Goal: Task Accomplishment & Management: Manage account settings

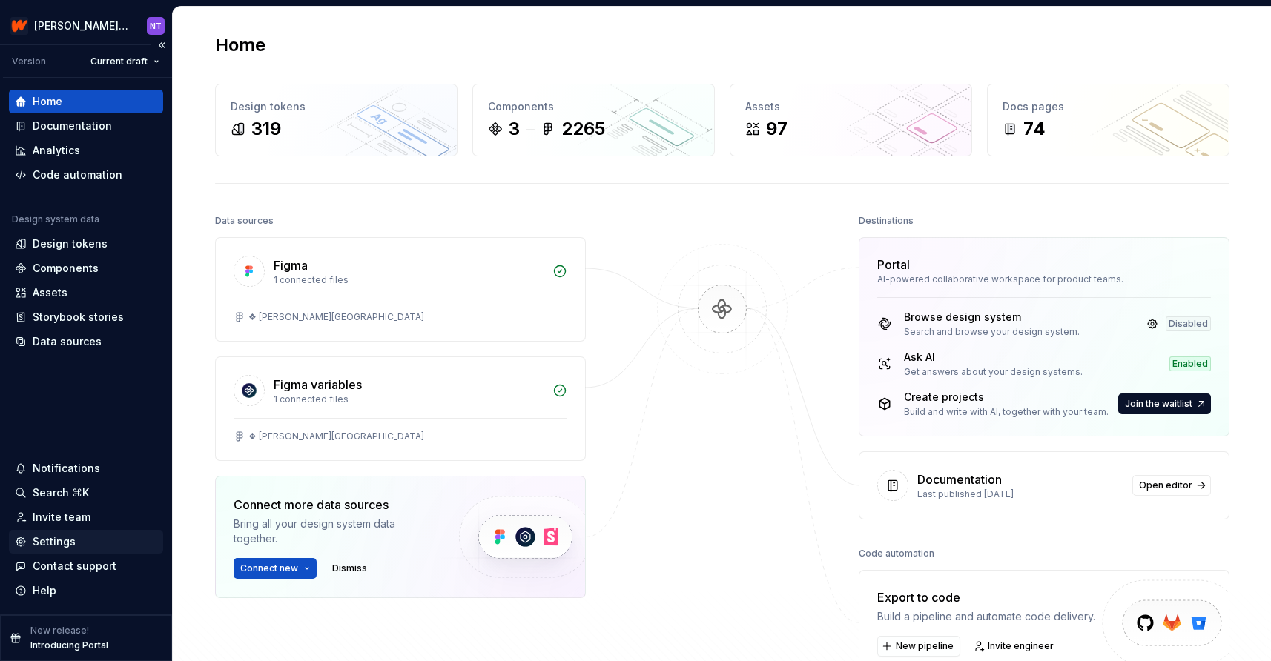
click at [64, 541] on div "Settings" at bounding box center [54, 542] width 43 height 15
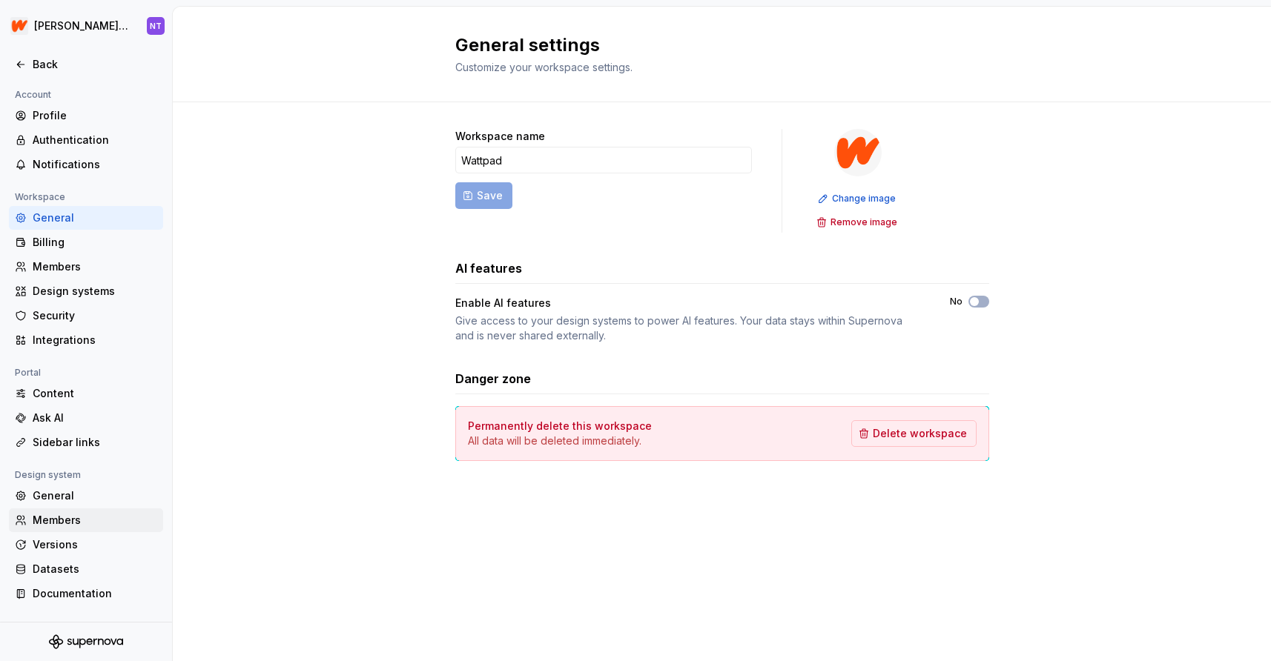
click at [79, 521] on div "Members" at bounding box center [95, 520] width 125 height 15
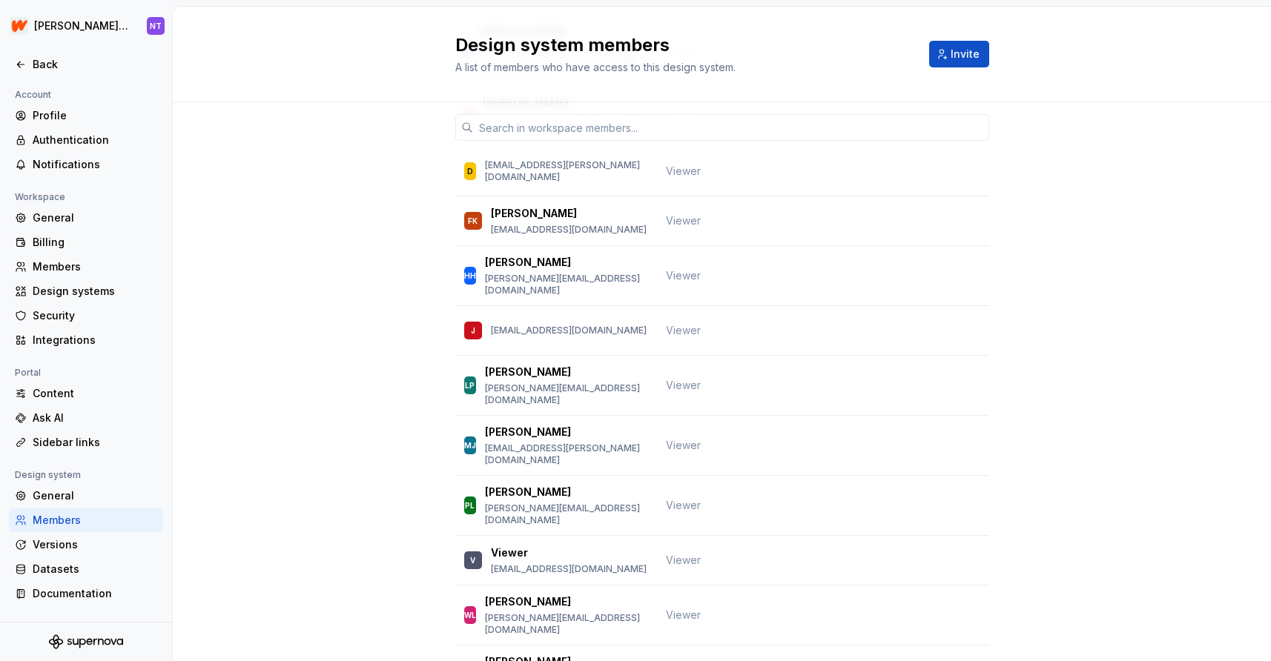
scroll to position [619, 0]
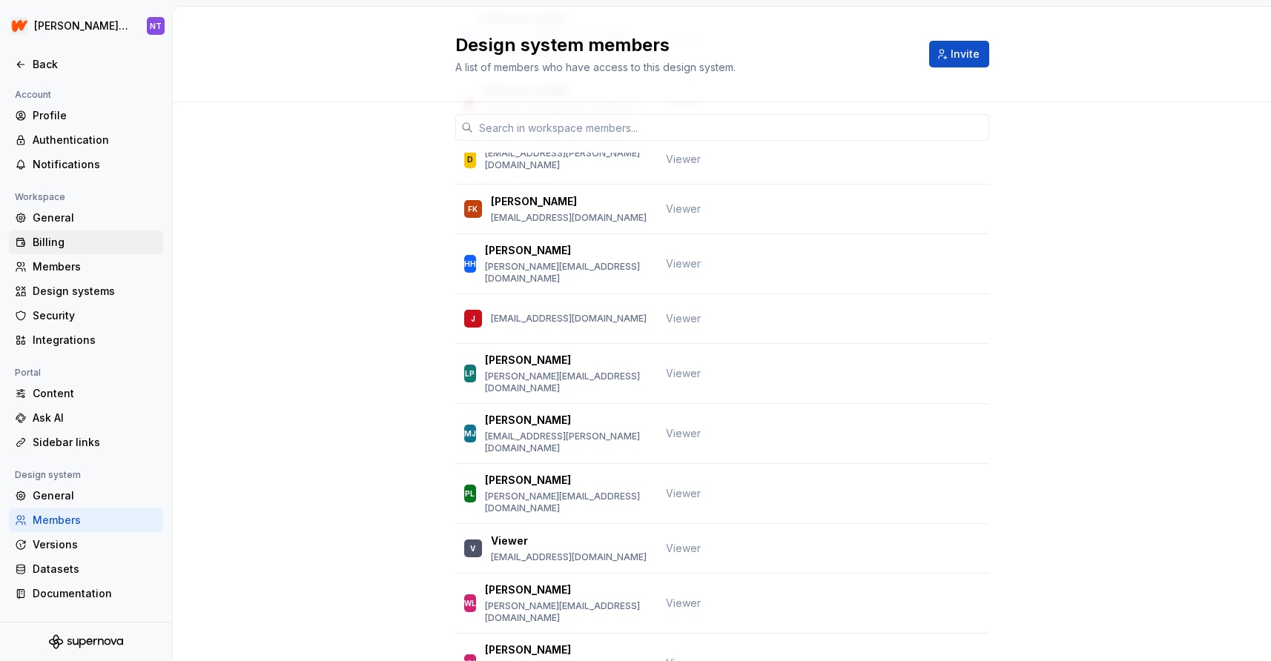
click at [78, 245] on div "Billing" at bounding box center [95, 242] width 125 height 15
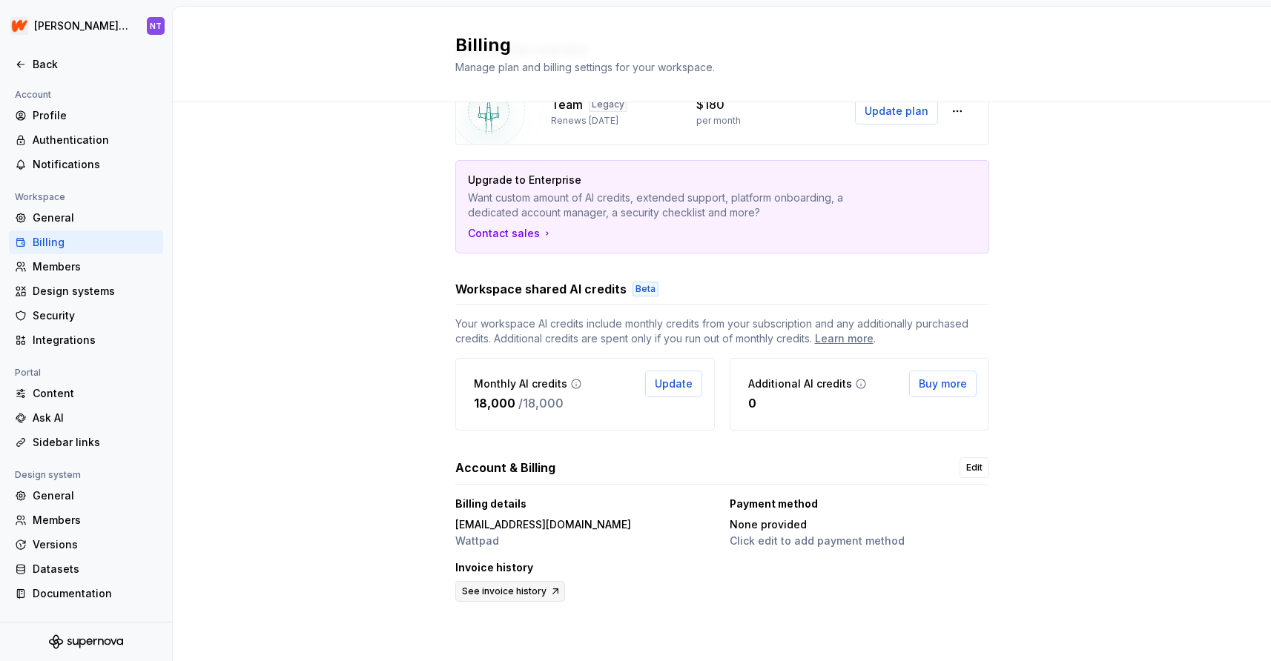
click at [520, 592] on span "See invoice history" at bounding box center [504, 592] width 85 height 12
